Goal: Transaction & Acquisition: Purchase product/service

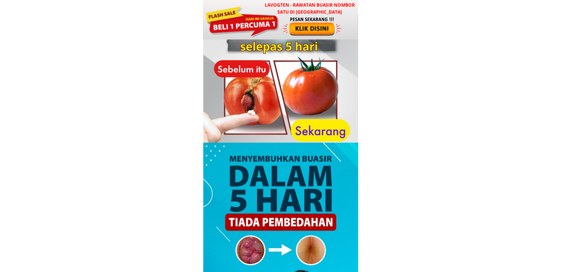
click at [301, 25] on div at bounding box center [312, 26] width 61 height 20
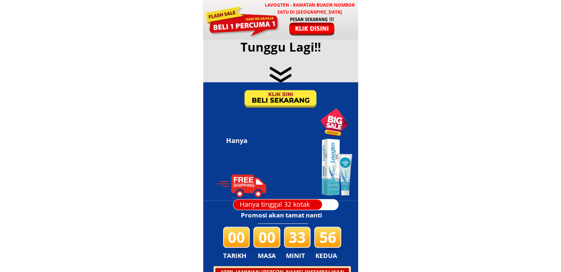
scroll to position [3555, 0]
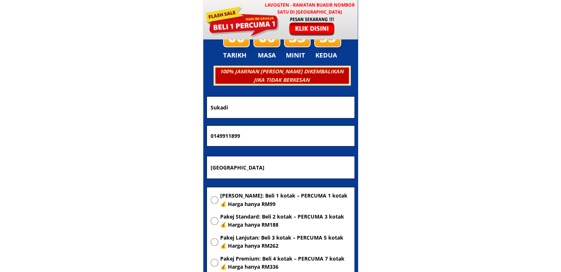
drag, startPoint x: 279, startPoint y: 168, endPoint x: 135, endPoint y: 168, distance: 144.1
click at [135, 168] on body "LAVOGTEN - Rawatan Buasir Nombor Satu di Malaysia Dengarkan pengalaman hebat pe…" at bounding box center [280, 211] width 561 height 7532
paste input "Lot 431 KPG muhibbah [GEOGRAPHIC_DATA]...[GEOGRAPHIC_DATA]"
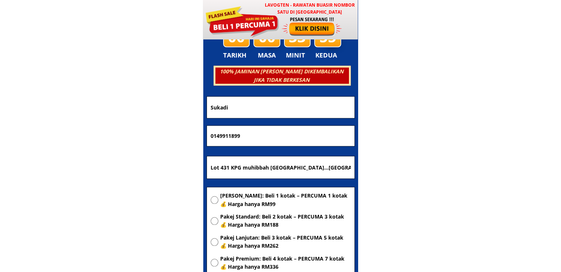
scroll to position [0, 6]
type input "Lot 431 KPG muhibbah [GEOGRAPHIC_DATA]...[GEOGRAPHIC_DATA]"
click at [244, 199] on span "[PERSON_NAME]: Beli 1 kotak – PERCUMA 1 kotak 💰 Harga hanya RM99" at bounding box center [285, 200] width 131 height 17
radio input "true"
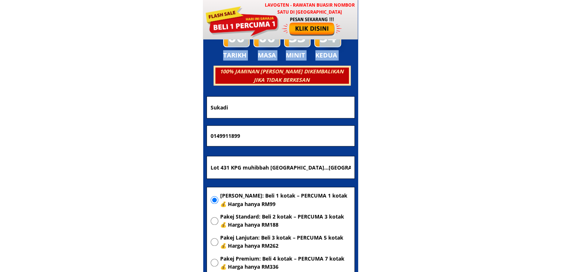
drag, startPoint x: 279, startPoint y: 124, endPoint x: 104, endPoint y: 123, distance: 175.9
click at [105, 123] on body "LAVOGTEN - Rawatan Buasir Nombor Satu di Malaysia Dengarkan pengalaman hebat pe…" at bounding box center [280, 211] width 561 height 7532
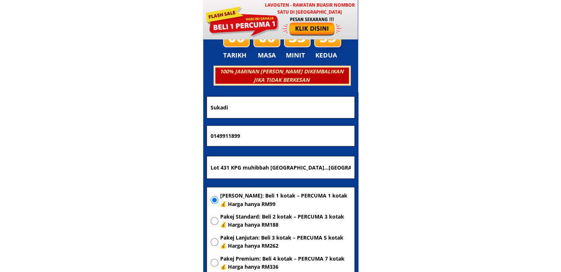
drag, startPoint x: 251, startPoint y: 140, endPoint x: 56, endPoint y: 138, distance: 195.4
click at [56, 138] on body "LAVOGTEN - Rawatan Buasir Nombor Satu di Malaysia Dengarkan pengalaman hebat pe…" at bounding box center [280, 211] width 561 height 7532
paste input "198142745"
type input "198142745"
drag, startPoint x: 271, startPoint y: 112, endPoint x: 131, endPoint y: 121, distance: 140.4
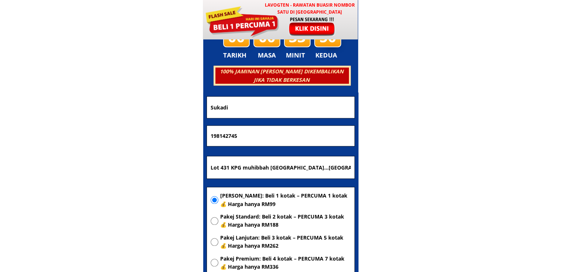
click at [114, 113] on body "LAVOGTEN - Rawatan Buasir Nombor Satu di Malaysia Dengarkan pengalaman hebat pe…" at bounding box center [280, 211] width 561 height 7532
paste input "[PERSON_NAME]"
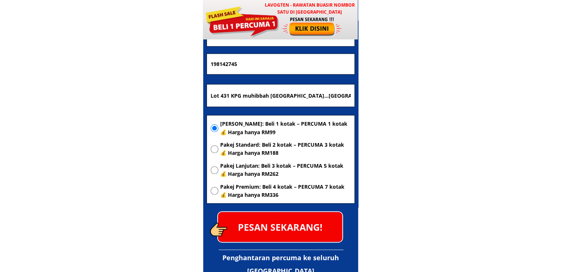
scroll to position [3628, 0]
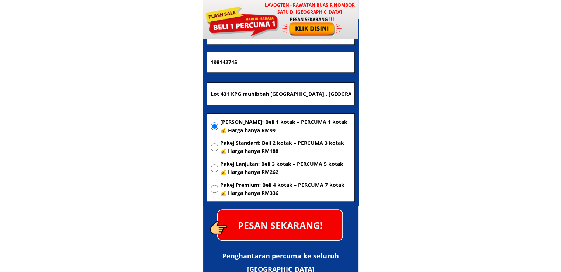
type input "[PERSON_NAME]"
click at [278, 215] on p "PESAN SEKARANG!" at bounding box center [280, 225] width 124 height 30
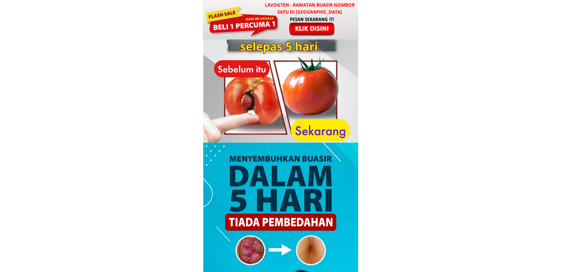
click at [295, 32] on div at bounding box center [312, 26] width 61 height 20
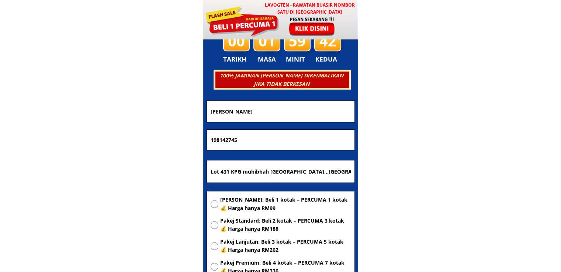
scroll to position [3555, 0]
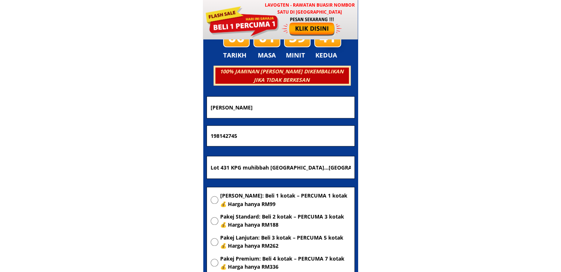
click at [321, 166] on input "Lot 431 KPG muhibbah [GEOGRAPHIC_DATA]...[GEOGRAPHIC_DATA]" at bounding box center [281, 167] width 144 height 22
paste input "64741 Kg Tok Gebok, 21800 Ajil, [GEOGRAPHIC_DATA]"
type input "Lot 64741 Kg Tok Gebok, 21800 Ajil, [GEOGRAPHIC_DATA]"
drag, startPoint x: 310, startPoint y: 134, endPoint x: 44, endPoint y: 132, distance: 266.2
click at [44, 132] on body "LAVOGTEN - Rawatan Buasir Nombor Satu di [GEOGRAPHIC_DATA] Dengarkan pengalaman…" at bounding box center [280, 211] width 561 height 7532
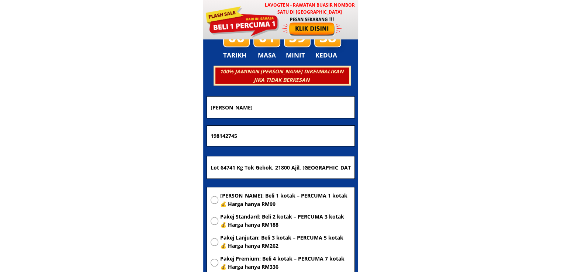
paste input "0145342257"
type input "0145342257"
drag, startPoint x: 281, startPoint y: 97, endPoint x: 67, endPoint y: 119, distance: 214.6
click at [68, 119] on body "LAVOGTEN - Rawatan Buasir Nombor Satu di Malaysia Dengarkan pengalaman hebat pe…" at bounding box center [280, 211] width 561 height 7532
paste input "Asiah Ibrahim"
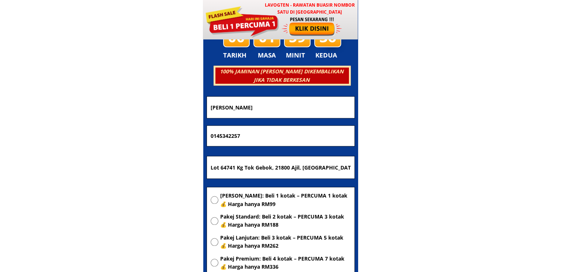
type input "Asiah Ibrahim"
click at [249, 202] on span "[PERSON_NAME]: Beli 1 kotak – PERCUMA 1 kotak 💰 Harga hanya RM99" at bounding box center [285, 200] width 131 height 17
radio input "true"
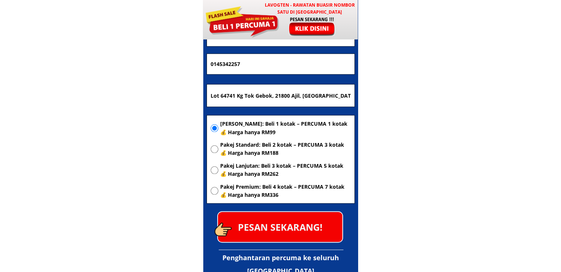
scroll to position [3628, 0]
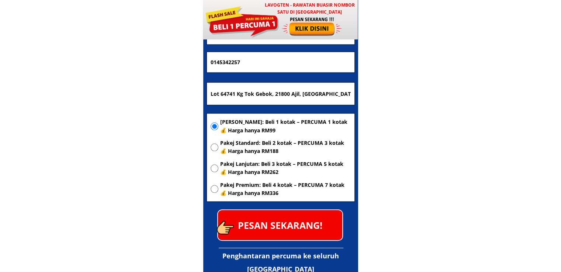
click at [291, 221] on p "PESAN SEKARANG!" at bounding box center [280, 225] width 124 height 30
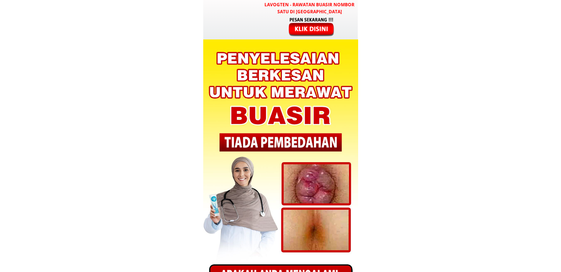
type input "[PERSON_NAME]"
type input "0145342257"
click at [294, 15] on div at bounding box center [280, 19] width 154 height 39
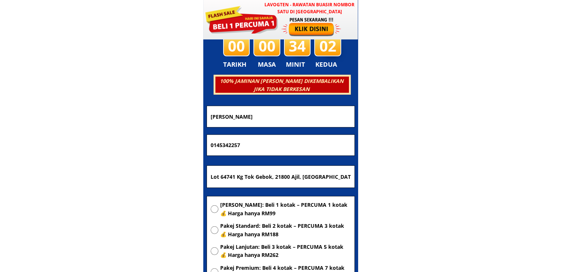
scroll to position [2096, 0]
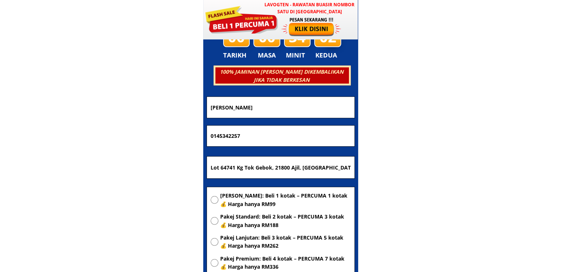
drag, startPoint x: 357, startPoint y: 167, endPoint x: 43, endPoint y: 161, distance: 314.5
click at [262, 164] on input "Lot 64741 Kg Tok Gebok, 21800 Ajil, [GEOGRAPHIC_DATA]" at bounding box center [281, 168] width 144 height 22
paste input "Kuala Lumpur"
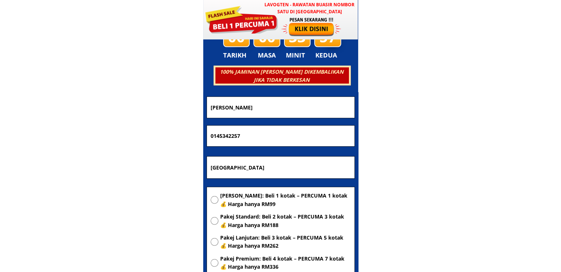
type input "Kuala Lumpur"
drag, startPoint x: 277, startPoint y: 137, endPoint x: 74, endPoint y: 150, distance: 203.9
paste input "151730684"
type input "01151730684"
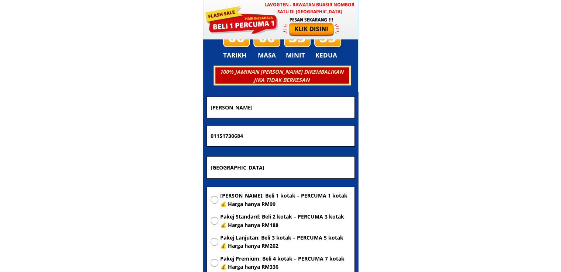
drag, startPoint x: 264, startPoint y: 111, endPoint x: 128, endPoint y: 114, distance: 135.7
paste input "Eddy Silitonga"
type input "Eddy Silitonga"
click at [254, 199] on span "[PERSON_NAME]: Beli 1 kotak – PERCUMA 1 kotak 💰 Harga hanya RM99" at bounding box center [285, 200] width 131 height 17
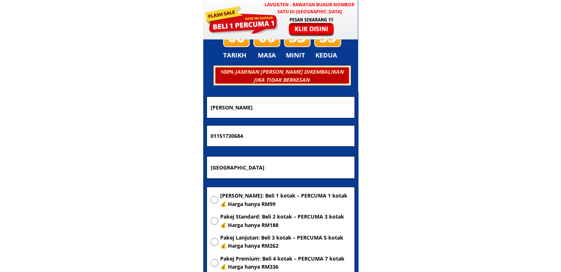
radio input "true"
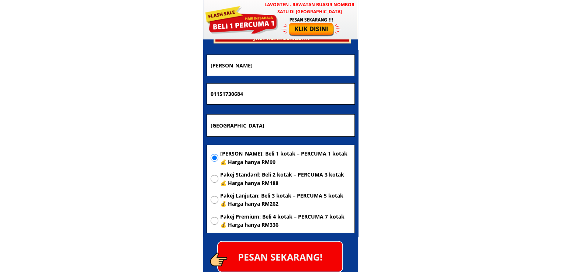
scroll to position [2170, 0]
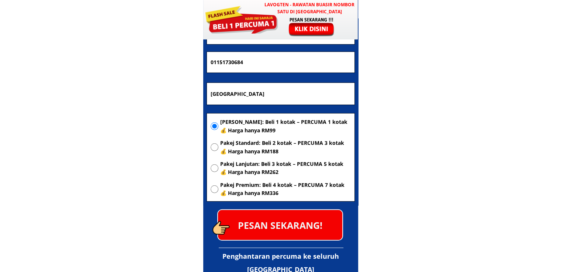
click at [329, 233] on p "PESAN SEKARANG!" at bounding box center [280, 225] width 124 height 30
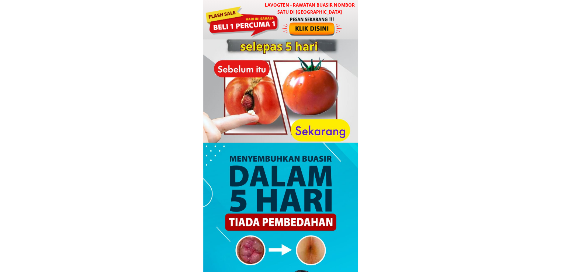
click at [261, 22] on div at bounding box center [242, 20] width 74 height 33
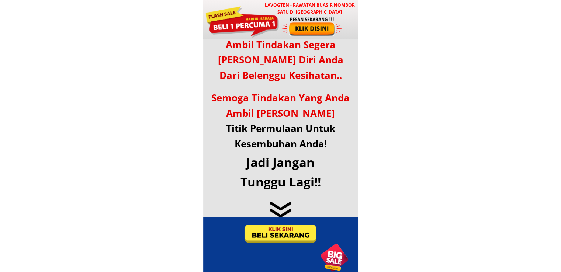
scroll to position [3555, 0]
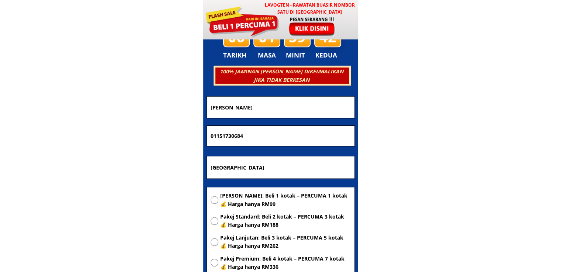
drag, startPoint x: 280, startPoint y: 171, endPoint x: 162, endPoint y: 167, distance: 118.0
click at [163, 167] on body "LAVOGTEN - Rawatan Buasir Nombor Satu di Malaysia Dengarkan pengalaman hebat pe…" at bounding box center [280, 211] width 561 height 7532
paste input "Taman cl jalan asam mdld 2891 pos kod 911009 lahad Datu sabah"
type input "Taman cl jalan asam mdld 2891 pos kod 911009 lahad Datu sabah"
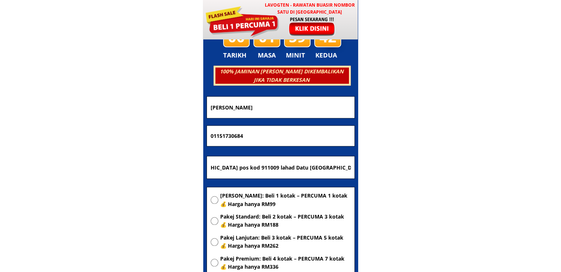
click at [276, 200] on span "[PERSON_NAME]: Beli 1 kotak – PERCUMA 1 kotak 💰 Harga hanya RM99" at bounding box center [285, 200] width 131 height 17
radio input "true"
drag, startPoint x: 285, startPoint y: 138, endPoint x: 112, endPoint y: 137, distance: 172.9
click at [113, 137] on body "LAVOGTEN - Rawatan Buasir Nombor Satu di Malaysia Dengarkan pengalaman hebat pe…" at bounding box center [280, 211] width 561 height 7532
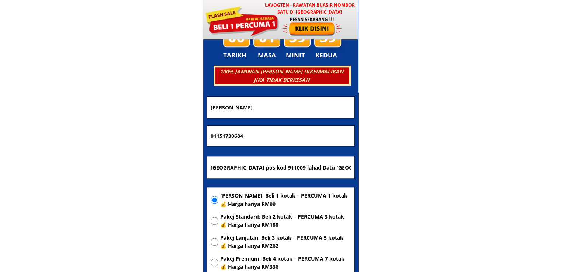
paste input "06613739"
type input "0106613739"
drag, startPoint x: 272, startPoint y: 109, endPoint x: 167, endPoint y: 112, distance: 105.9
click at [167, 112] on body "LAVOGTEN - Rawatan Buasir Nombor Satu di Malaysia Dengarkan pengalaman hebat pe…" at bounding box center [280, 211] width 561 height 7532
paste input "Mohd jupri bin usen"
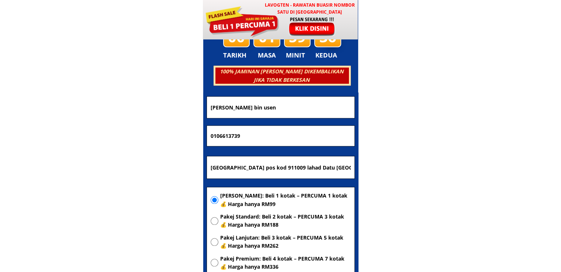
scroll to position [3628, 0]
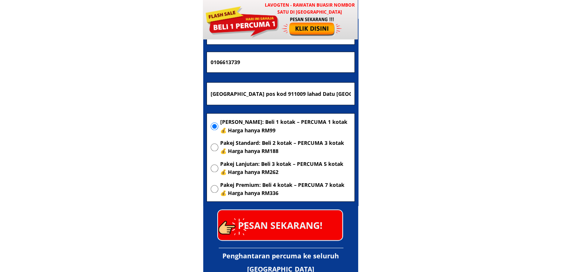
type input "Mohd jupri bin usen"
click at [271, 215] on p "PESAN SEKARANG!" at bounding box center [280, 225] width 124 height 30
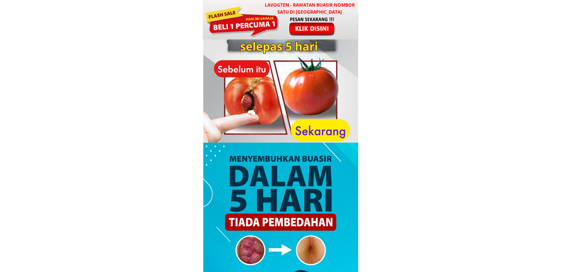
click at [285, 29] on div at bounding box center [312, 26] width 61 height 20
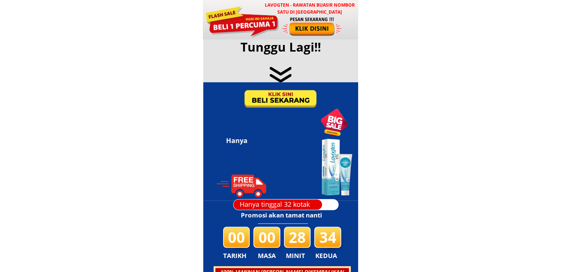
scroll to position [3555, 0]
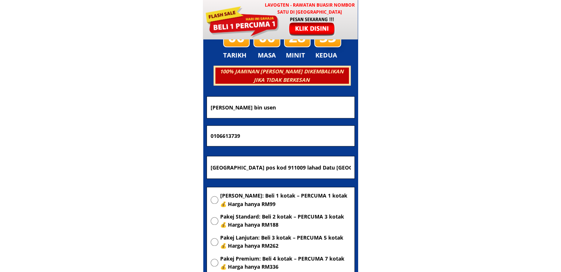
click at [293, 165] on input "[GEOGRAPHIC_DATA] pos kod 911009 lahad Datu [GEOGRAPHIC_DATA]" at bounding box center [281, 167] width 144 height 22
paste input "PPR taman Kinarut ria jalan lama Papar"
type input "PPR taman Kinarut ria jalan lama Papar"
click at [264, 199] on span "[PERSON_NAME]: Beli 1 kotak – PERCUMA 1 kotak 💰 Harga hanya RM99" at bounding box center [285, 200] width 131 height 17
radio input "true"
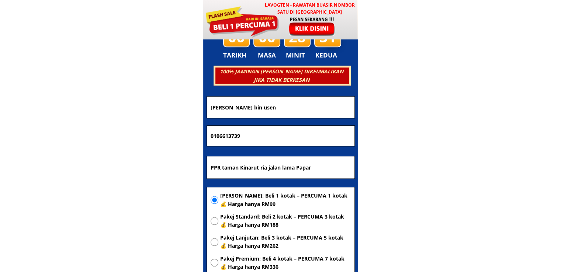
drag, startPoint x: 272, startPoint y: 138, endPoint x: 143, endPoint y: 138, distance: 129.0
click at [143, 138] on body "LAVOGTEN - Rawatan Buasir Nombor Satu di [GEOGRAPHIC_DATA] Dengarkan pengalaman…" at bounding box center [280, 211] width 561 height 7532
paste input "6017892057"
type input "60178920579"
drag, startPoint x: 272, startPoint y: 108, endPoint x: 150, endPoint y: 114, distance: 122.1
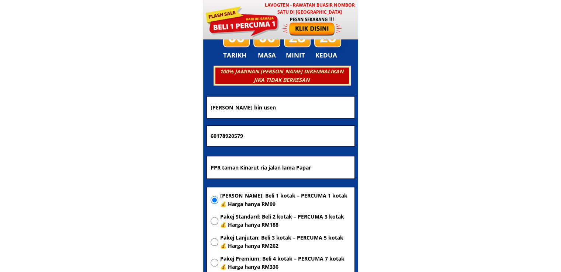
click at [166, 111] on body "LAVOGTEN - Rawatan Buasir Nombor Satu di [GEOGRAPHIC_DATA] Dengarkan pengalaman…" at bounding box center [280, 211] width 561 height 7532
paste input "Rosli mod zai"
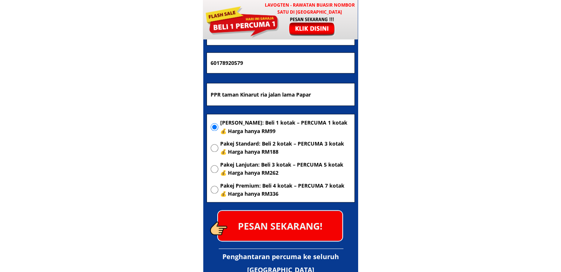
scroll to position [3628, 0]
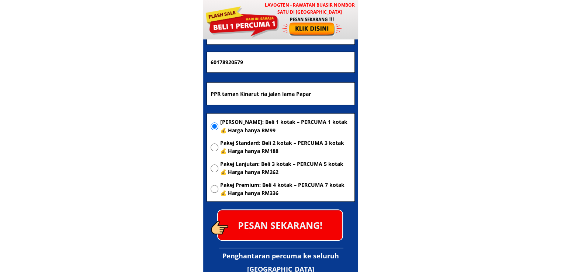
type input "Rosli mod zain"
click at [299, 228] on p "PESAN SEKARANG!" at bounding box center [280, 225] width 124 height 30
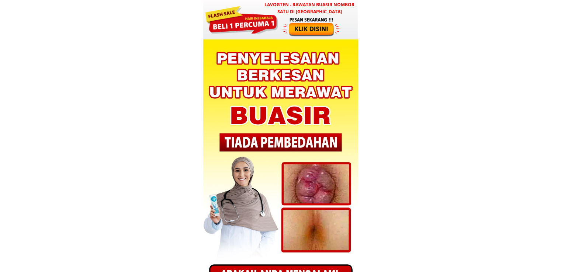
click at [301, 21] on div at bounding box center [311, 27] width 61 height 20
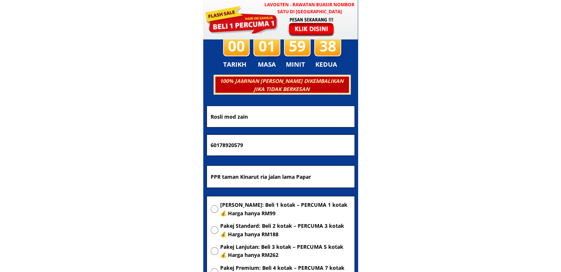
scroll to position [2096, 0]
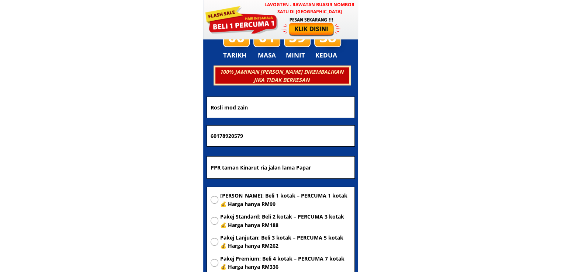
drag, startPoint x: 340, startPoint y: 166, endPoint x: 145, endPoint y: 161, distance: 195.5
paste input "No 66,kg sungai ayam laut 83040 batu pahat joho"
type input "No 66,kg sungai ayam laut 83040 batu pahat johor"
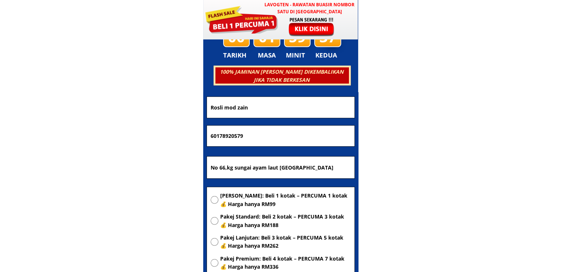
drag, startPoint x: 303, startPoint y: 133, endPoint x: 60, endPoint y: 132, distance: 242.2
paste input "7609925"
type input "60177609925"
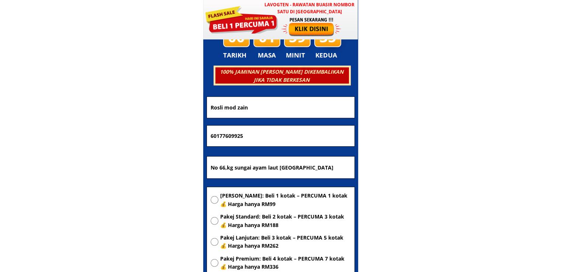
drag, startPoint x: 283, startPoint y: 95, endPoint x: 115, endPoint y: 109, distance: 168.0
drag, startPoint x: 258, startPoint y: 108, endPoint x: 94, endPoint y: 116, distance: 163.9
paste input "Suhana binti eshak"
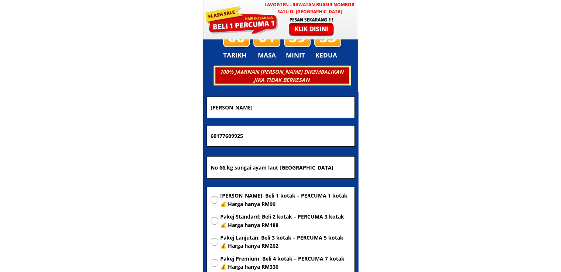
type input "Suhana binti eshak"
click at [239, 199] on span "[PERSON_NAME]: Beli 1 kotak – PERCUMA 1 kotak 💰 Harga hanya RM99" at bounding box center [285, 200] width 131 height 17
radio input "true"
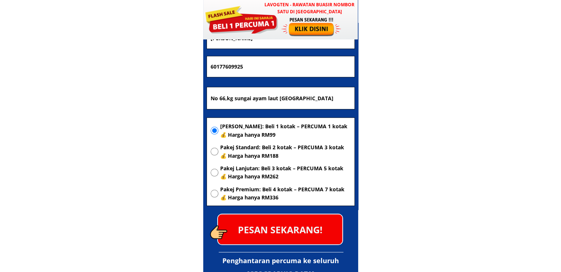
scroll to position [2170, 0]
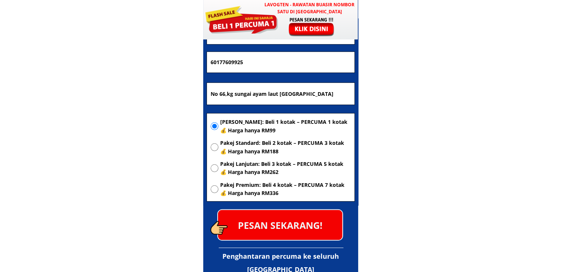
click at [290, 218] on p "PESAN SEKARANG!" at bounding box center [280, 225] width 124 height 30
